Goal: Navigation & Orientation: Find specific page/section

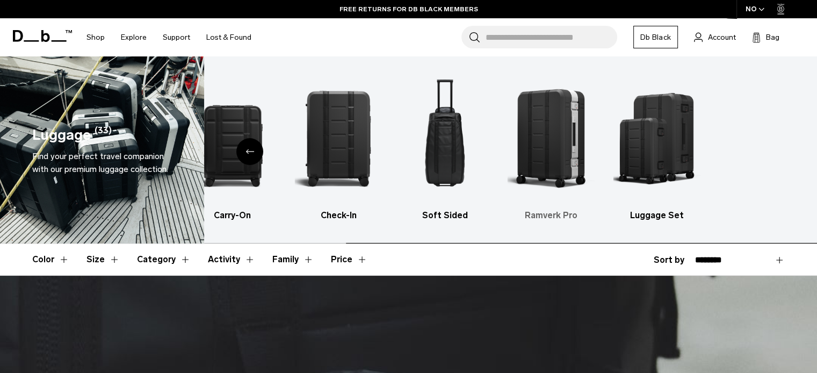
click at [327, 148] on ul "All products Carry-On Check-In Soft Sided Ramverk Pro Luggage Set" at bounding box center [379, 147] width 592 height 149
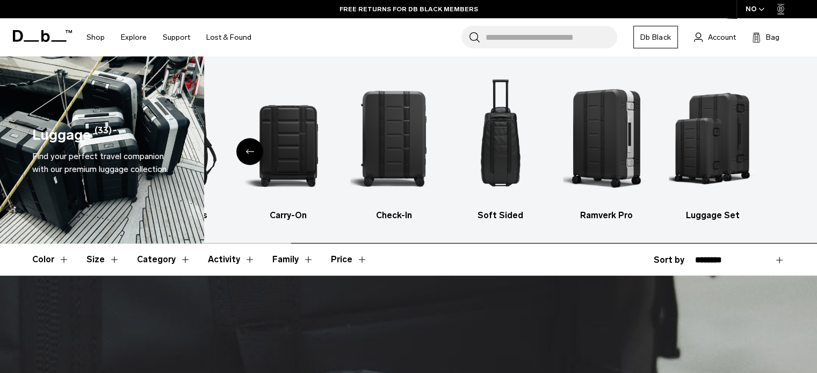
click at [473, 152] on ul "All products Carry-On Check-In Soft Sided Ramverk Pro Luggage Set" at bounding box center [434, 147] width 592 height 149
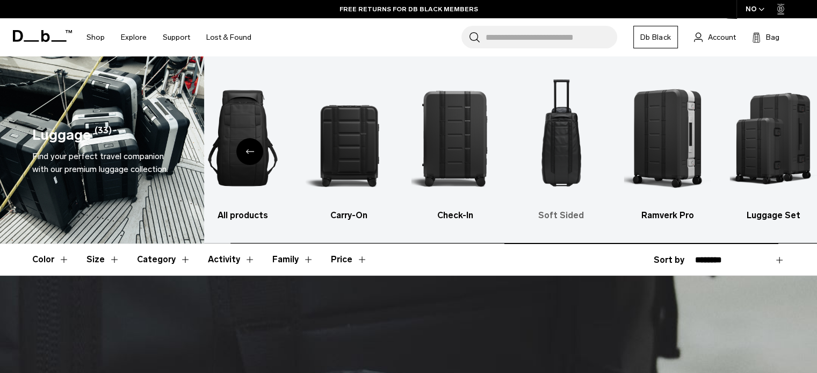
click at [697, 155] on ul "All products Carry-On Check-In Soft Sided Ramverk Pro Luggage Set" at bounding box center [495, 147] width 592 height 149
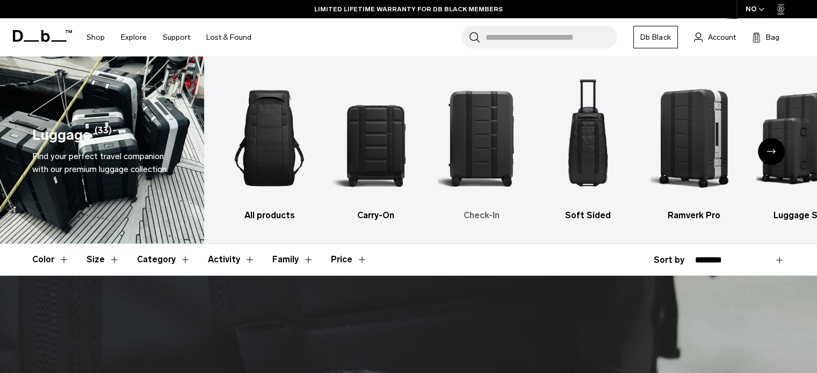
click at [438, 168] on img "3 / 6" at bounding box center [482, 138] width 88 height 131
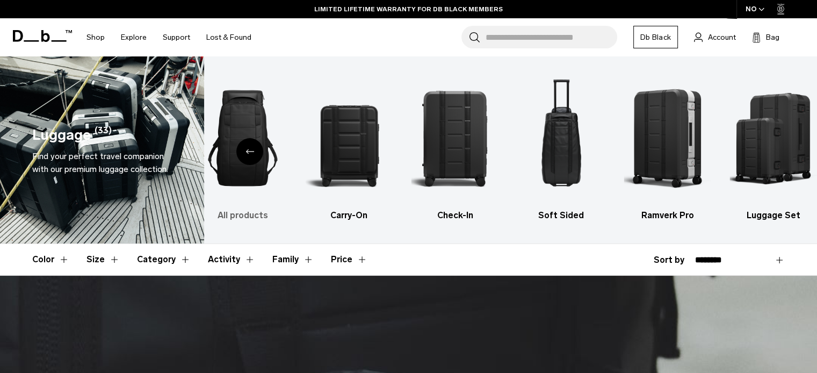
click at [269, 140] on img "1 / 6" at bounding box center [243, 138] width 88 height 131
